Goal: Information Seeking & Learning: Stay updated

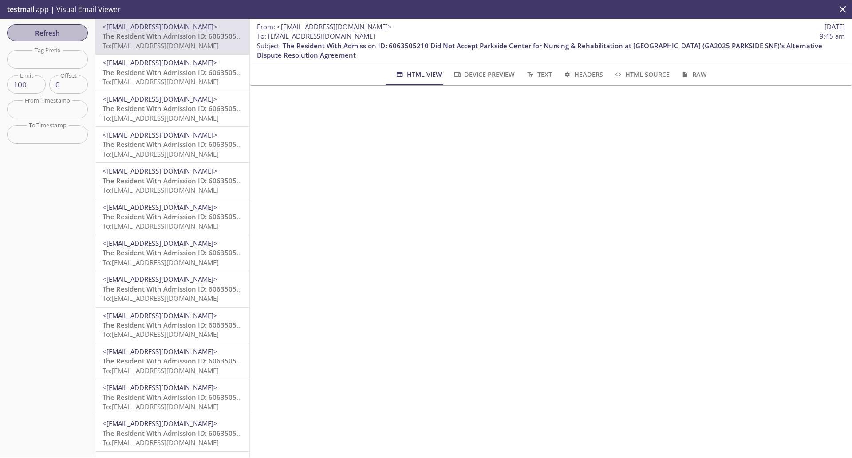
click at [53, 28] on span "Refresh" at bounding box center [47, 33] width 67 height 12
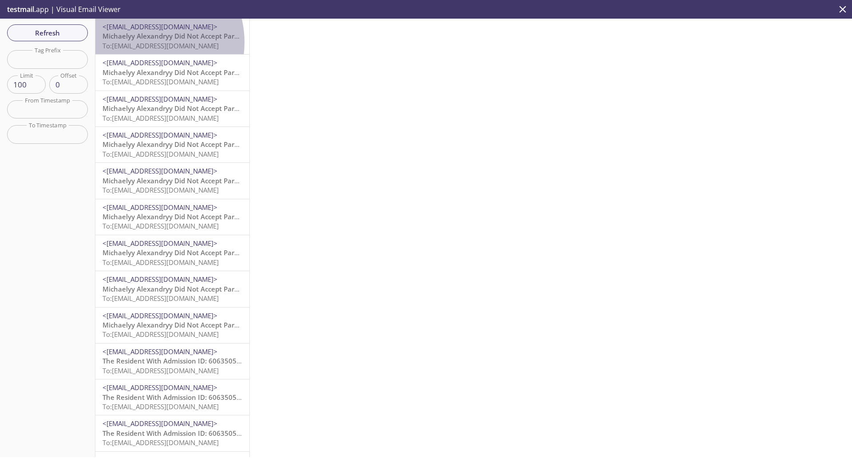
click at [146, 42] on span "To: [EMAIL_ADDRESS][DOMAIN_NAME]" at bounding box center [160, 45] width 116 height 9
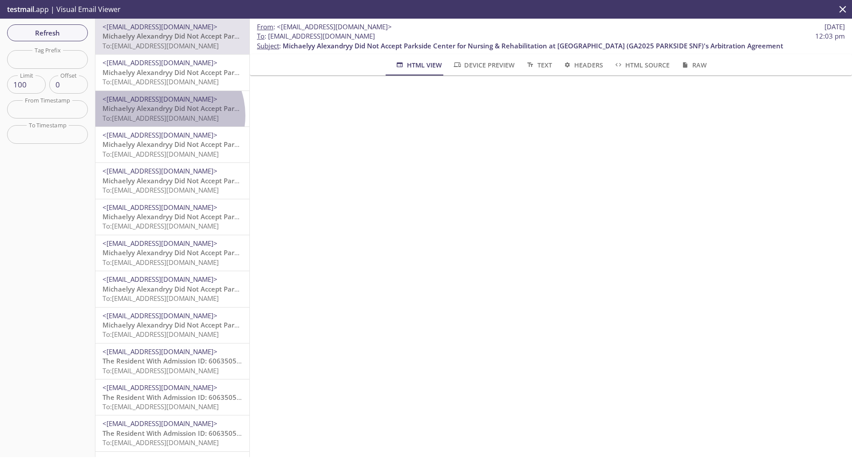
click at [166, 115] on span "To: [EMAIL_ADDRESS][DOMAIN_NAME]" at bounding box center [160, 118] width 116 height 9
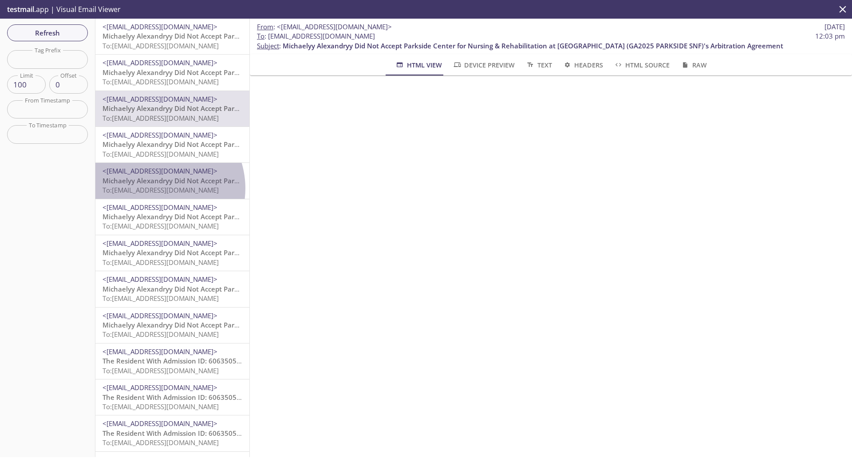
click at [156, 188] on span "To: [EMAIL_ADDRESS][DOMAIN_NAME]" at bounding box center [160, 189] width 116 height 9
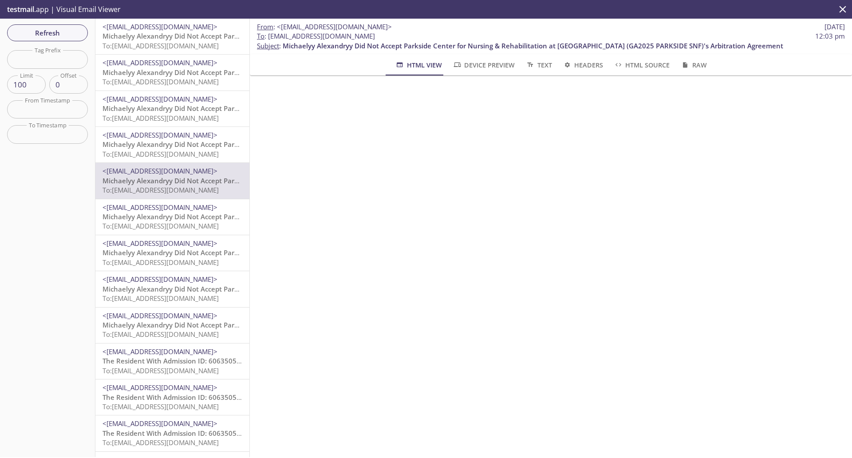
click at [161, 227] on span "To: [EMAIL_ADDRESS][DOMAIN_NAME]" at bounding box center [160, 225] width 116 height 9
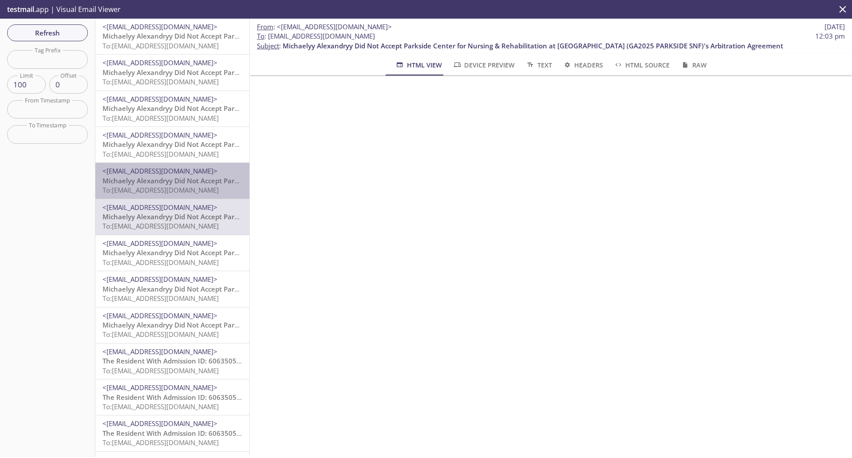
click at [177, 182] on span "Michaelyy Alexandryy Did Not Accept Parkside Center for Nursing & Rehabilitatio…" at bounding box center [352, 180] width 500 height 9
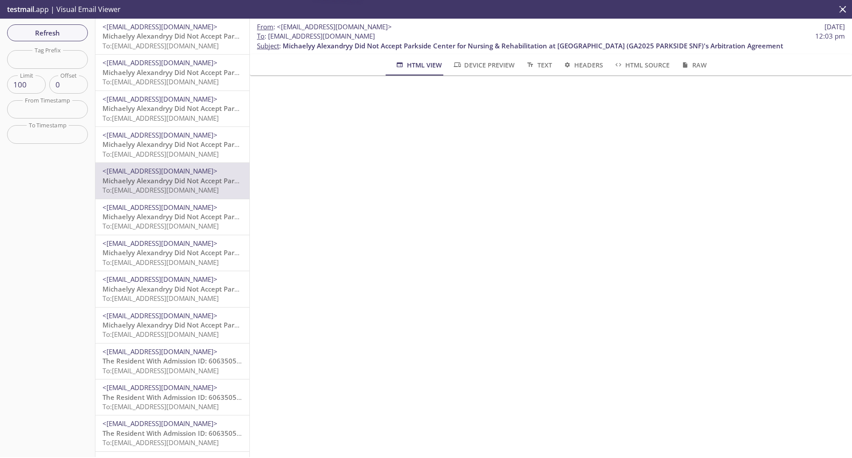
click at [172, 110] on span "Michaelyy Alexandryy Did Not Accept Parkside Center for Nursing & Rehabilitatio…" at bounding box center [352, 108] width 500 height 9
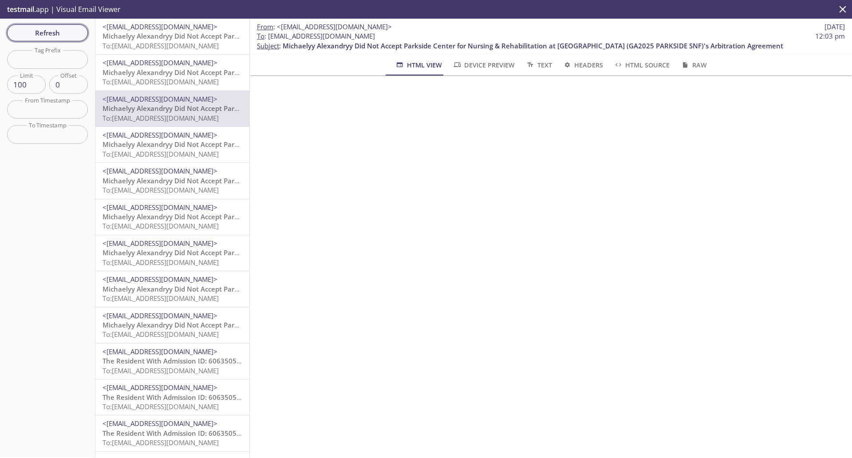
click at [55, 32] on span "Refresh" at bounding box center [47, 33] width 67 height 12
